Goal: Task Accomplishment & Management: Use online tool/utility

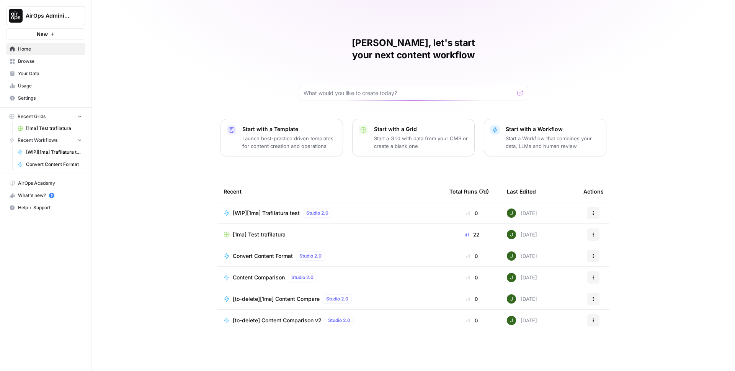
click at [260, 209] on span "[WIP][1ma] Trafilatura test" at bounding box center [266, 213] width 67 height 8
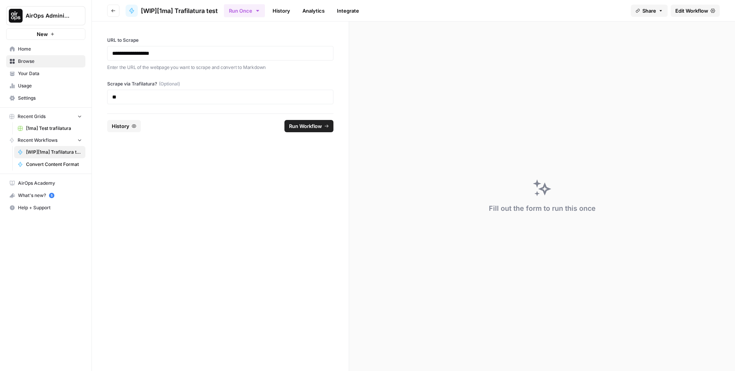
click at [269, 11] on link "History" at bounding box center [281, 11] width 27 height 12
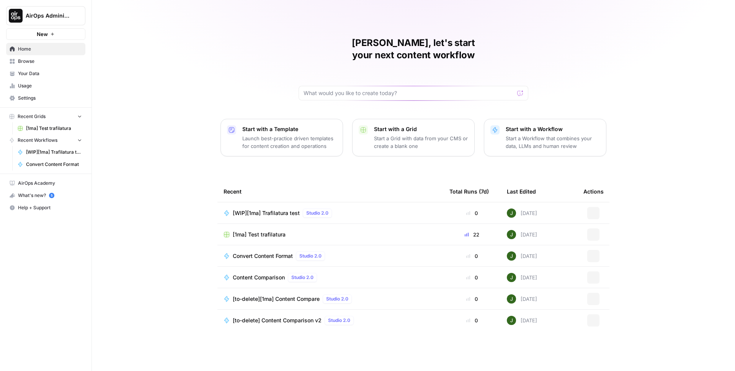
click at [267, 230] on span "[1ma] Test trafilatura" at bounding box center [259, 234] width 53 height 8
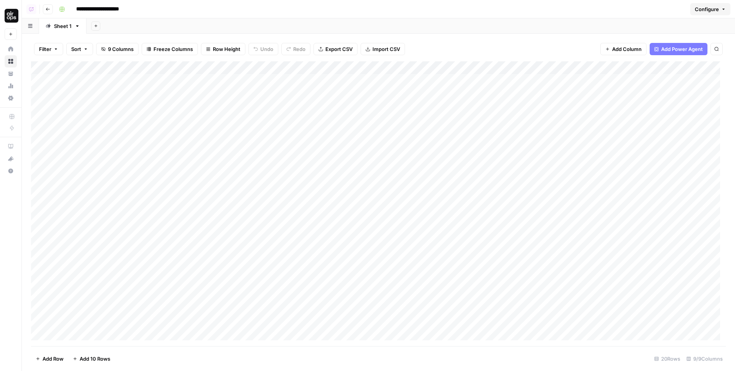
scroll to position [7, 0]
click at [327, 307] on div "Add Column" at bounding box center [378, 203] width 695 height 284
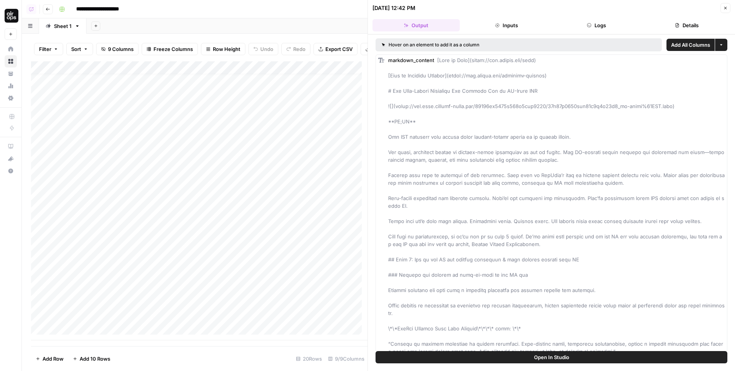
click at [605, 24] on button "Logs" at bounding box center [596, 25] width 87 height 12
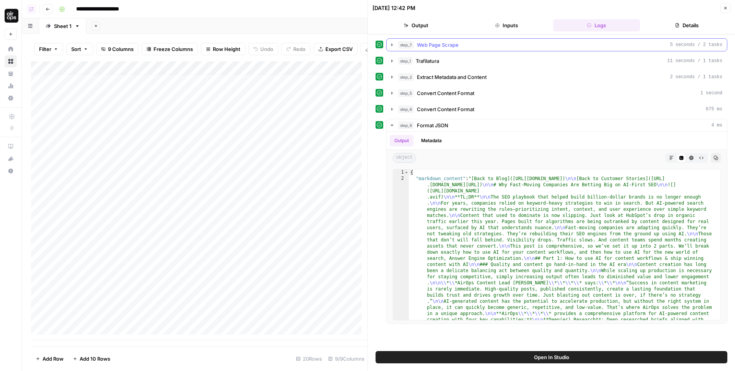
click at [462, 46] on div "step_7 Web Page Scrape 5 seconds / 2 tasks" at bounding box center [560, 45] width 324 height 8
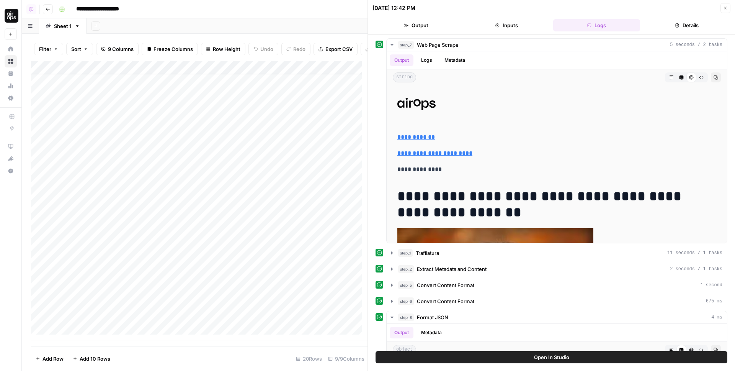
scroll to position [13, 0]
click at [329, 319] on div "Add Column" at bounding box center [199, 200] width 336 height 279
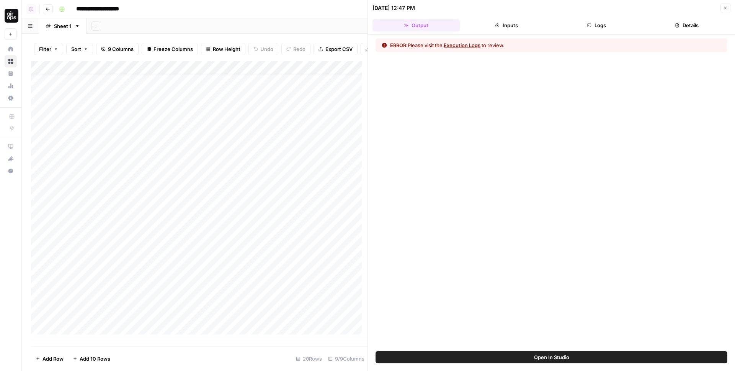
click at [589, 28] on button "Logs" at bounding box center [596, 25] width 87 height 12
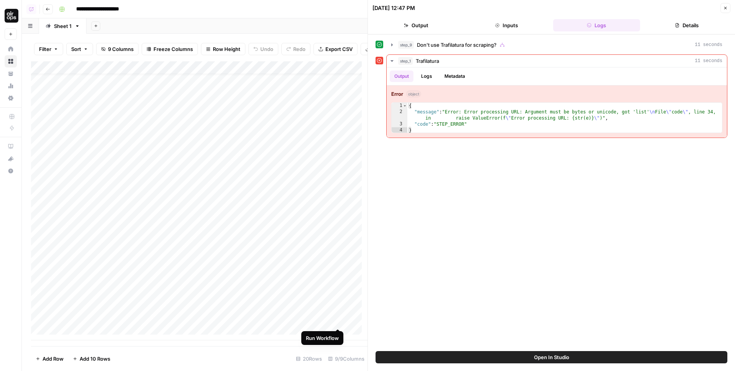
click at [338, 322] on div "Add Column" at bounding box center [199, 200] width 336 height 279
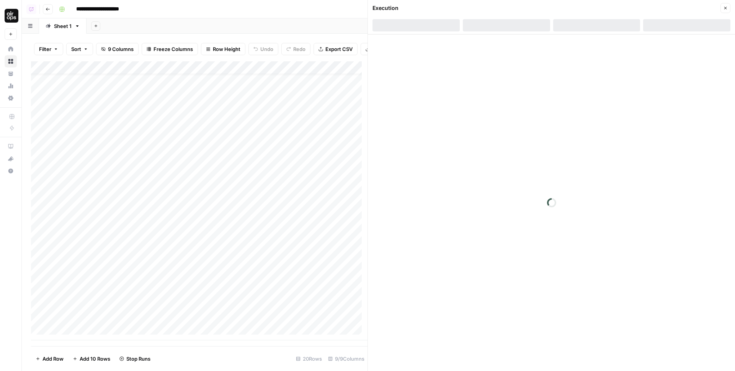
click at [330, 71] on div "Add Column" at bounding box center [199, 200] width 336 height 279
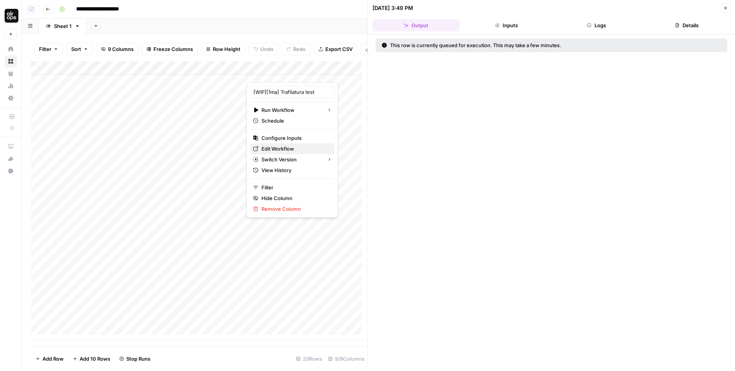
click at [282, 150] on span "Edit Workflow" at bounding box center [294, 149] width 67 height 8
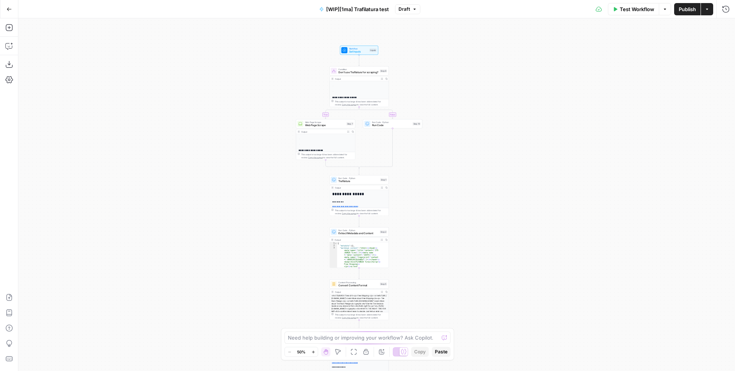
drag, startPoint x: 490, startPoint y: 98, endPoint x: 451, endPoint y: 185, distance: 95.5
click at [459, 186] on div "**********" at bounding box center [376, 194] width 717 height 352
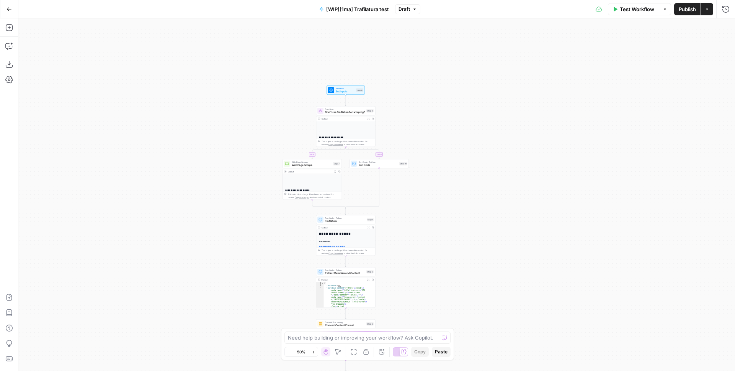
click at [622, 11] on span "Test Workflow" at bounding box center [637, 9] width 34 height 8
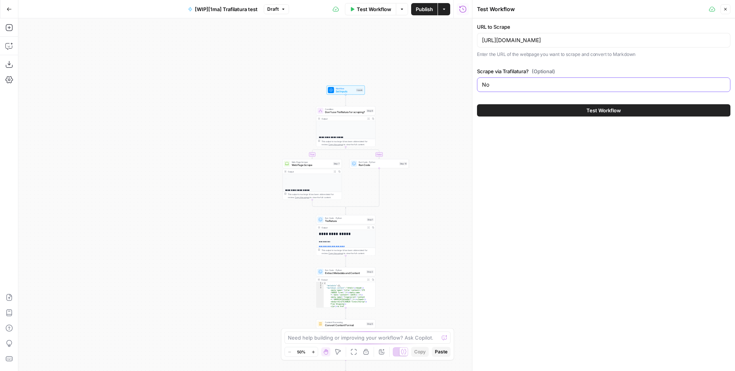
click at [509, 87] on input "No" at bounding box center [603, 85] width 243 height 8
type input "Yes"
click at [607, 111] on span "Test Workflow" at bounding box center [603, 110] width 34 height 8
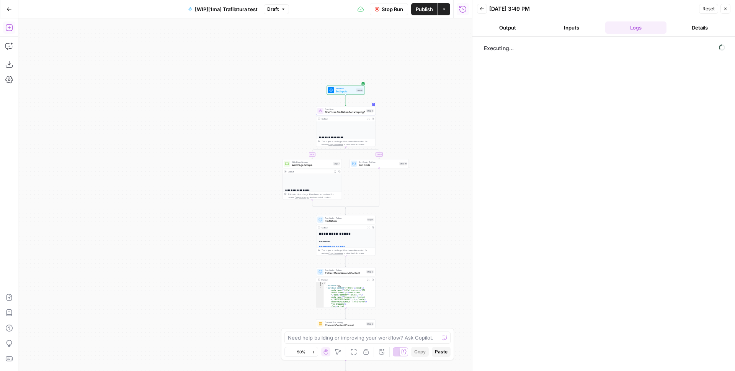
click at [3, 26] on button "Add Steps" at bounding box center [9, 27] width 12 height 12
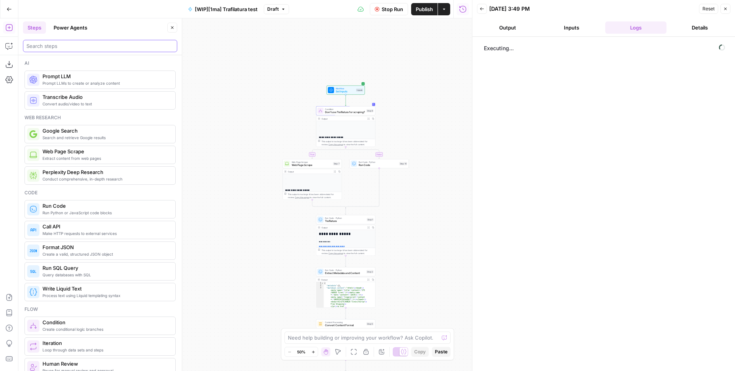
click at [52, 43] on input "search" at bounding box center [99, 46] width 147 height 8
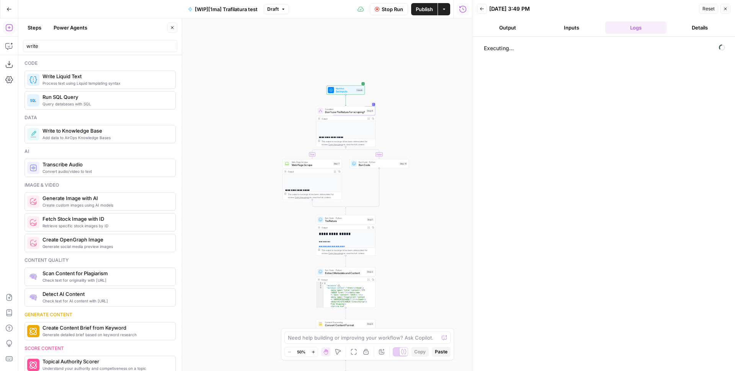
click at [253, 98] on div "**********" at bounding box center [245, 194] width 454 height 352
click at [354, 113] on span "Don't use Trafilatura for scraping?" at bounding box center [345, 112] width 40 height 4
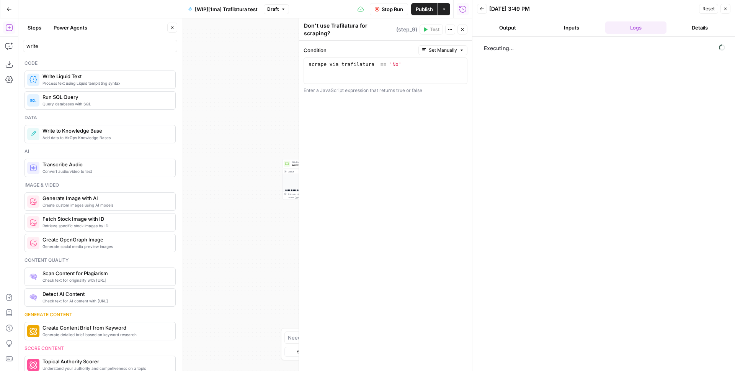
click at [462, 28] on icon "button" at bounding box center [462, 29] width 3 height 3
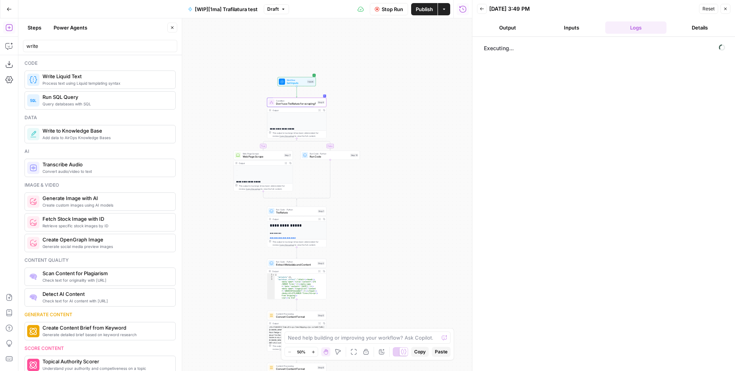
drag, startPoint x: 417, startPoint y: 89, endPoint x: 365, endPoint y: 78, distance: 53.6
click at [365, 78] on div "**********" at bounding box center [245, 194] width 454 height 352
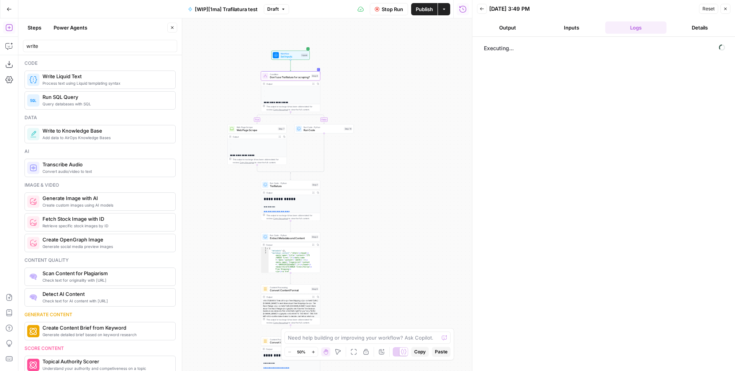
drag, startPoint x: 390, startPoint y: 105, endPoint x: 413, endPoint y: 87, distance: 29.1
click at [389, 101] on div "**********" at bounding box center [245, 194] width 454 height 352
click at [560, 29] on button "Inputs" at bounding box center [571, 27] width 61 height 12
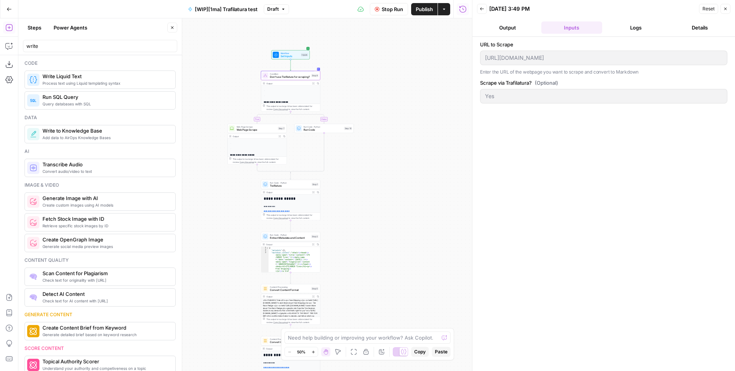
click at [504, 25] on button "Output" at bounding box center [507, 27] width 61 height 12
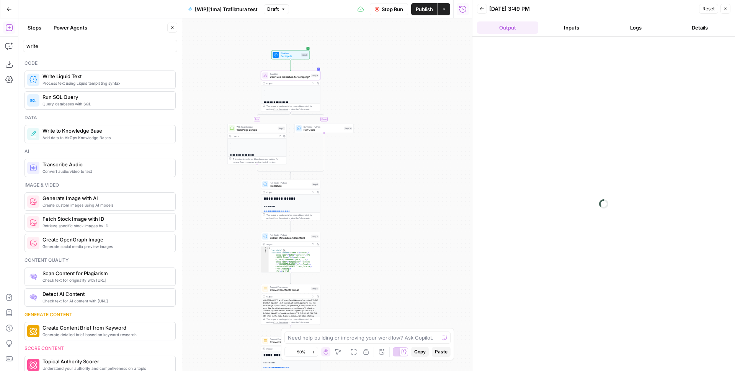
click at [573, 21] on header "Back [DATE] 3:49 PM Reset Close Output Inputs Logs Details" at bounding box center [603, 18] width 263 height 37
click at [582, 24] on button "Inputs" at bounding box center [571, 27] width 61 height 12
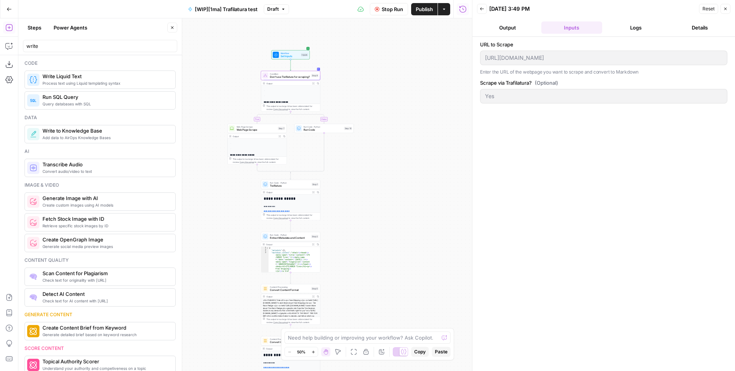
click at [624, 27] on button "Logs" at bounding box center [635, 27] width 61 height 12
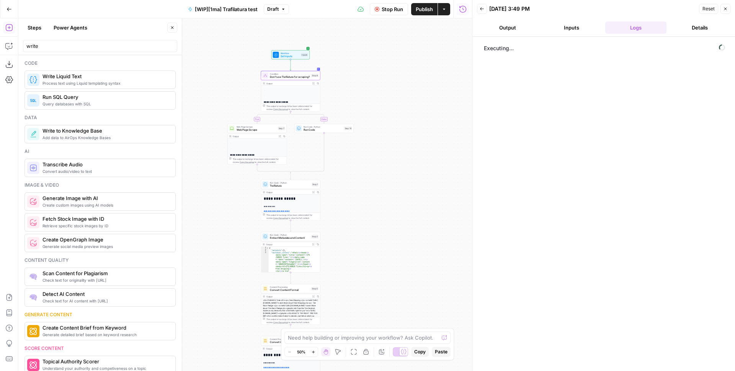
click at [100, 52] on header "Steps Power Agents Close write" at bounding box center [99, 36] width 163 height 37
click at [98, 47] on input "write" at bounding box center [99, 46] width 147 height 8
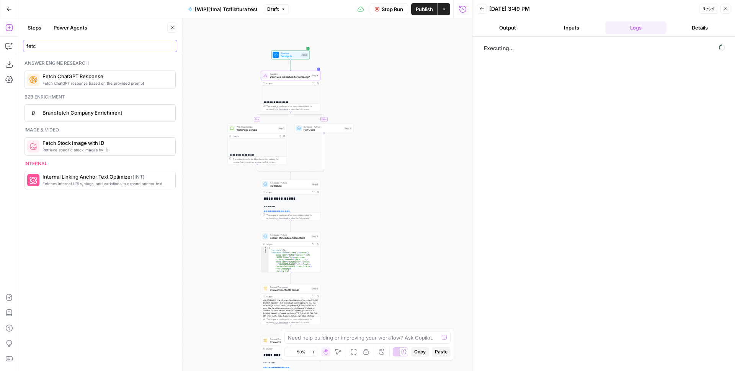
click at [90, 45] on input "fetc" at bounding box center [99, 46] width 147 height 8
type input "get"
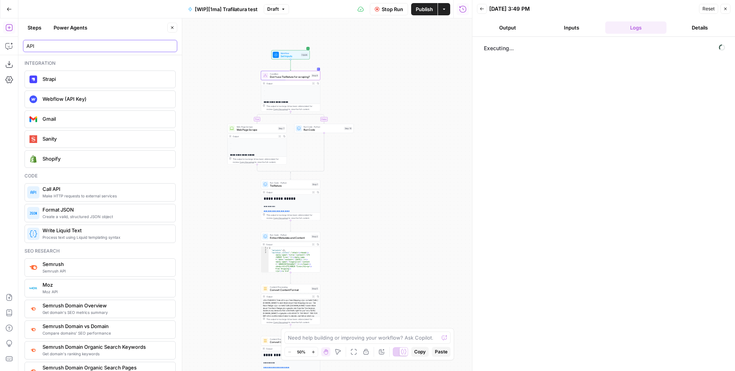
type input "API"
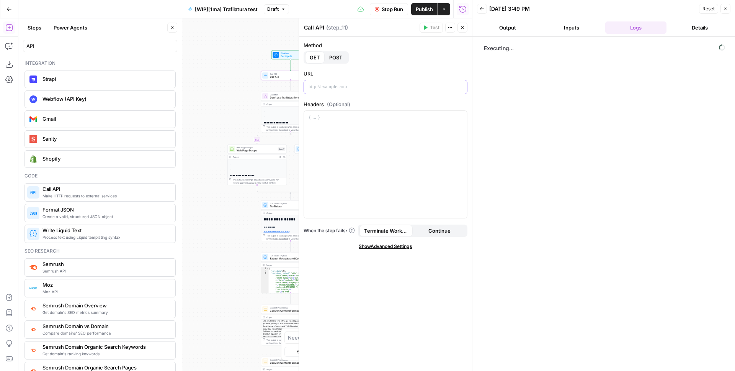
click at [340, 85] on p at bounding box center [386, 87] width 154 height 8
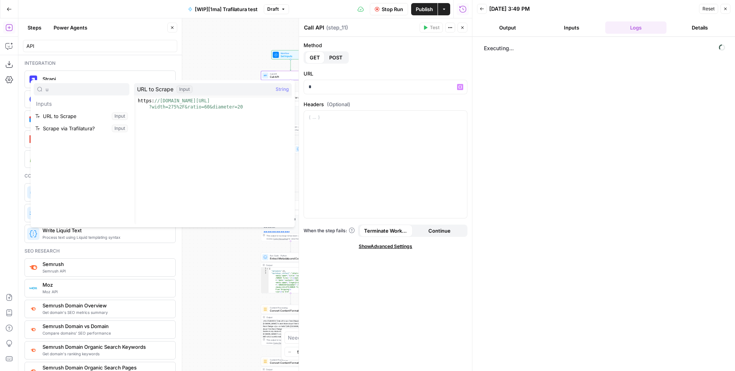
type input "u"
click at [59, 118] on button "Select variable URL to Scrape" at bounding box center [82, 116] width 96 height 12
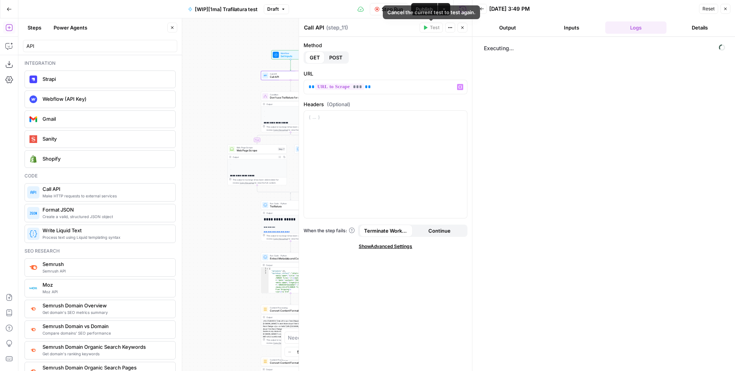
click at [462, 27] on icon "button" at bounding box center [462, 27] width 5 height 5
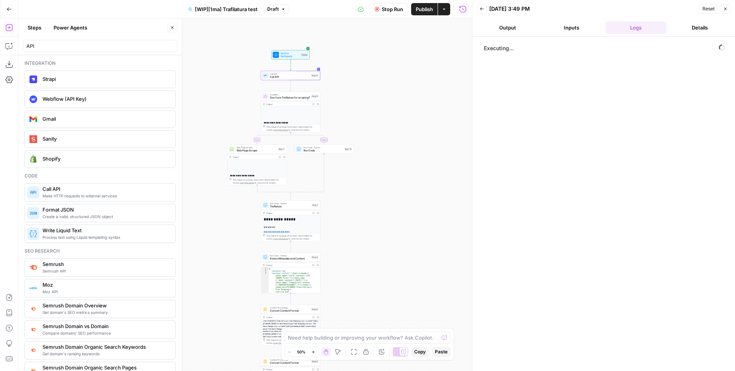
click at [391, 10] on span "Stop Run" at bounding box center [392, 9] width 21 height 8
click at [313, 69] on span "Test" at bounding box center [314, 68] width 5 height 3
